Goal: Navigation & Orientation: Find specific page/section

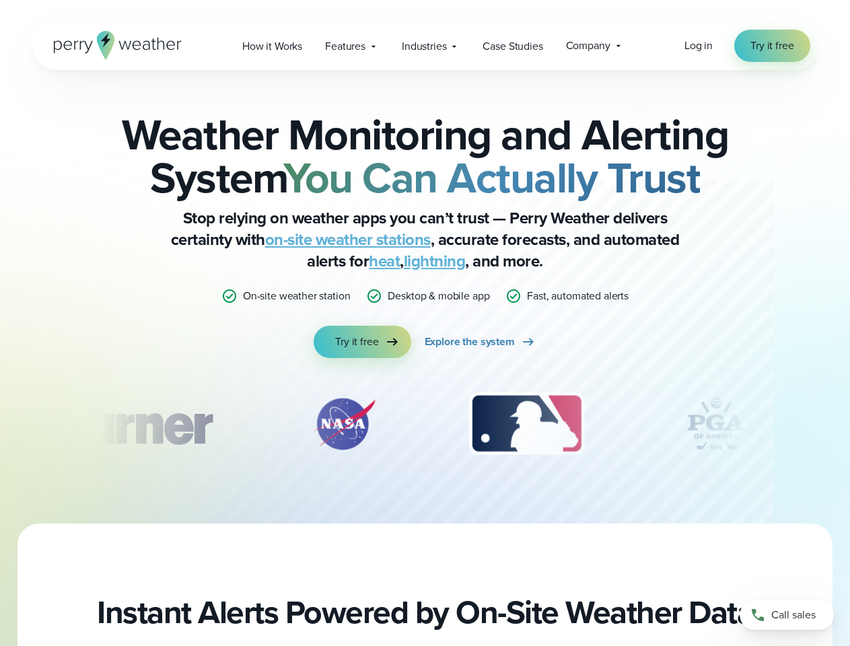
click at [425, 323] on div "Weather Monitoring and Alerting System You Can Actually Trust Stop relying on w…" at bounding box center [425, 235] width 651 height 245
click at [425, 46] on span "Industries" at bounding box center [424, 46] width 44 height 16
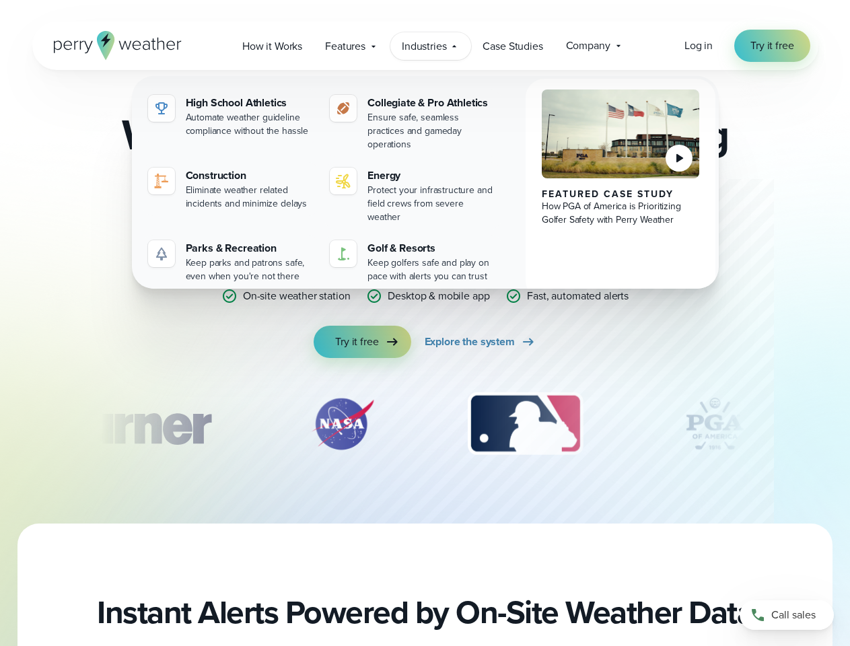
click at [425, 424] on div "slideshow" at bounding box center [425, 423] width 651 height 67
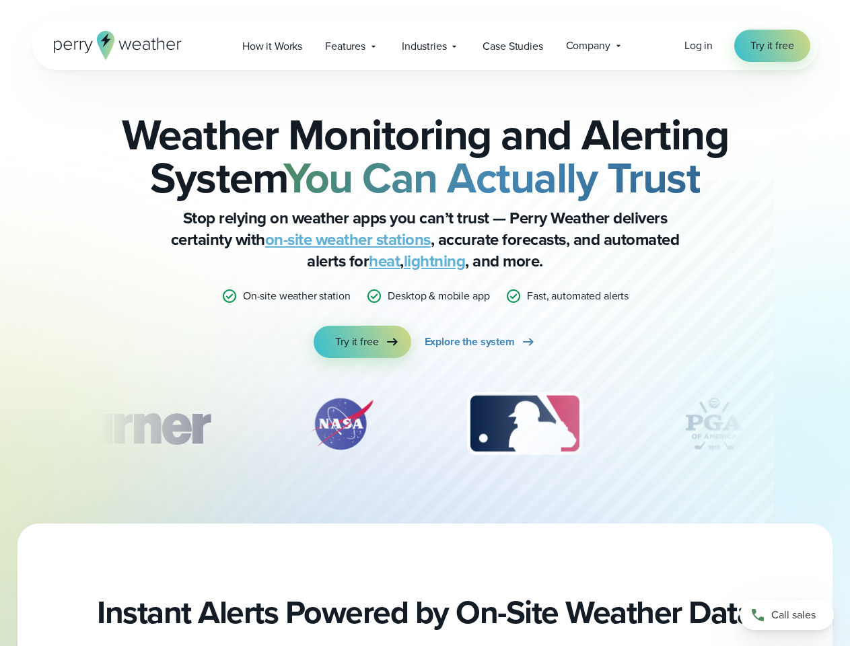
click at [0, 424] on div "Weather Monitoring and Alerting System You Can Actually Trust Stop relying on w…" at bounding box center [425, 297] width 850 height 454
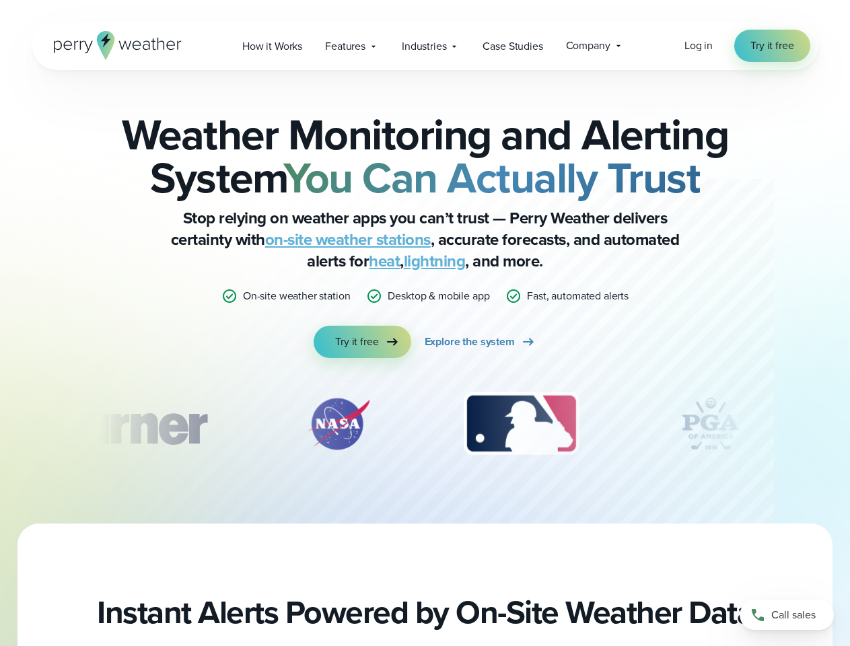
click at [0, 424] on div "Weather Monitoring and Alerting System You Can Actually Trust Stop relying on w…" at bounding box center [425, 297] width 850 height 454
